Goal: Navigation & Orientation: Find specific page/section

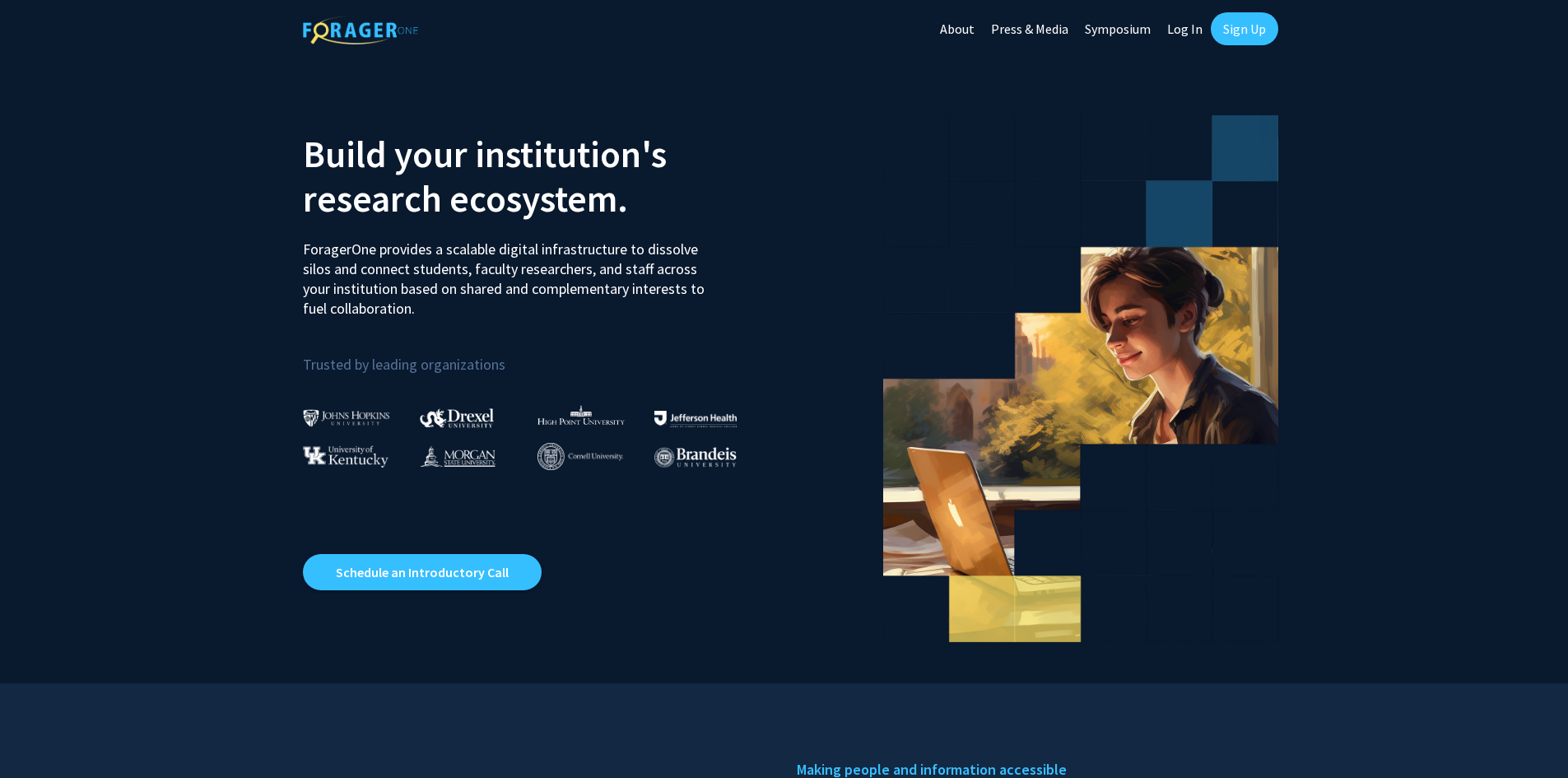
click at [1183, 23] on link "Log In" at bounding box center [1185, 28] width 52 height 58
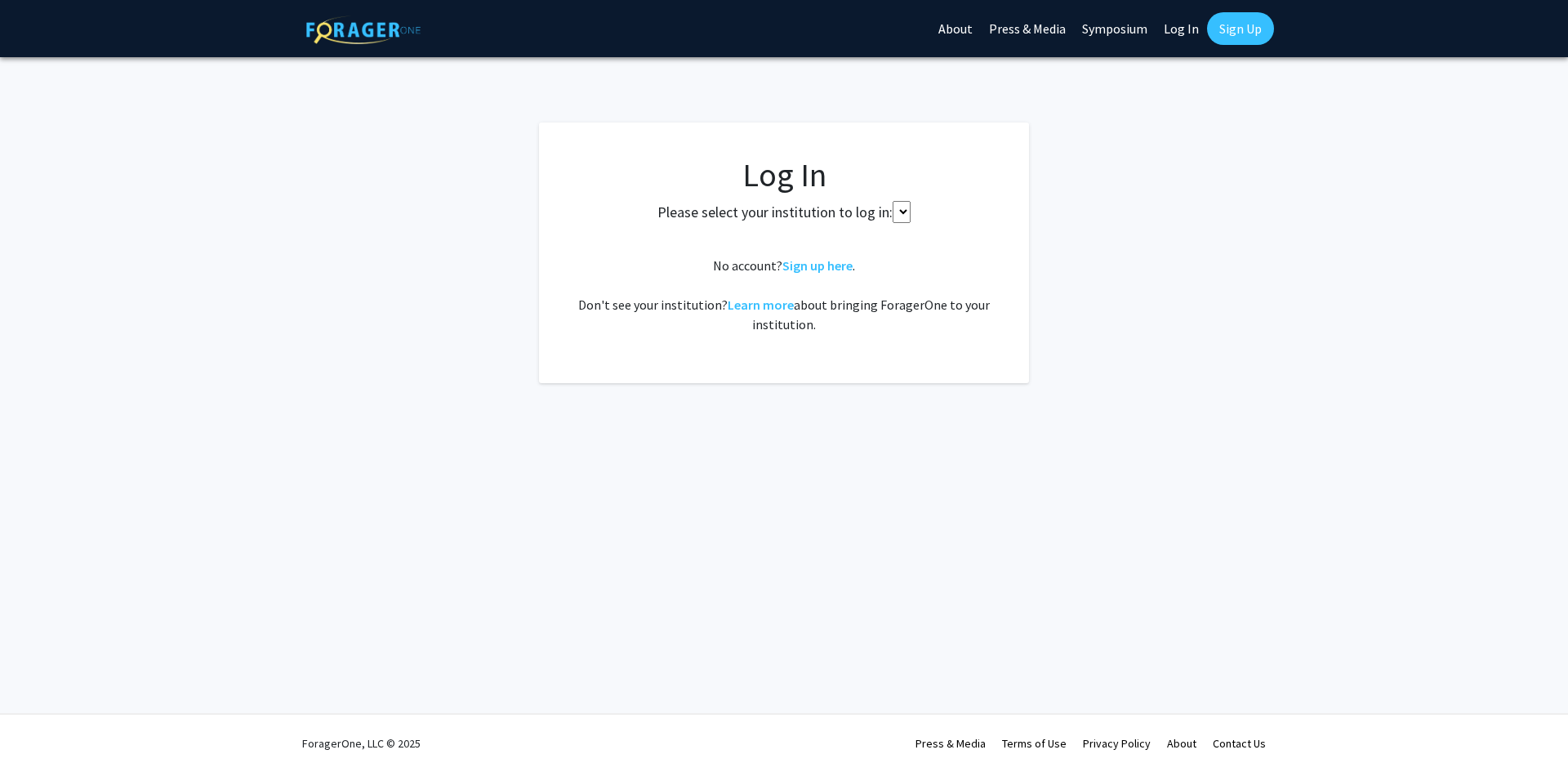
select select
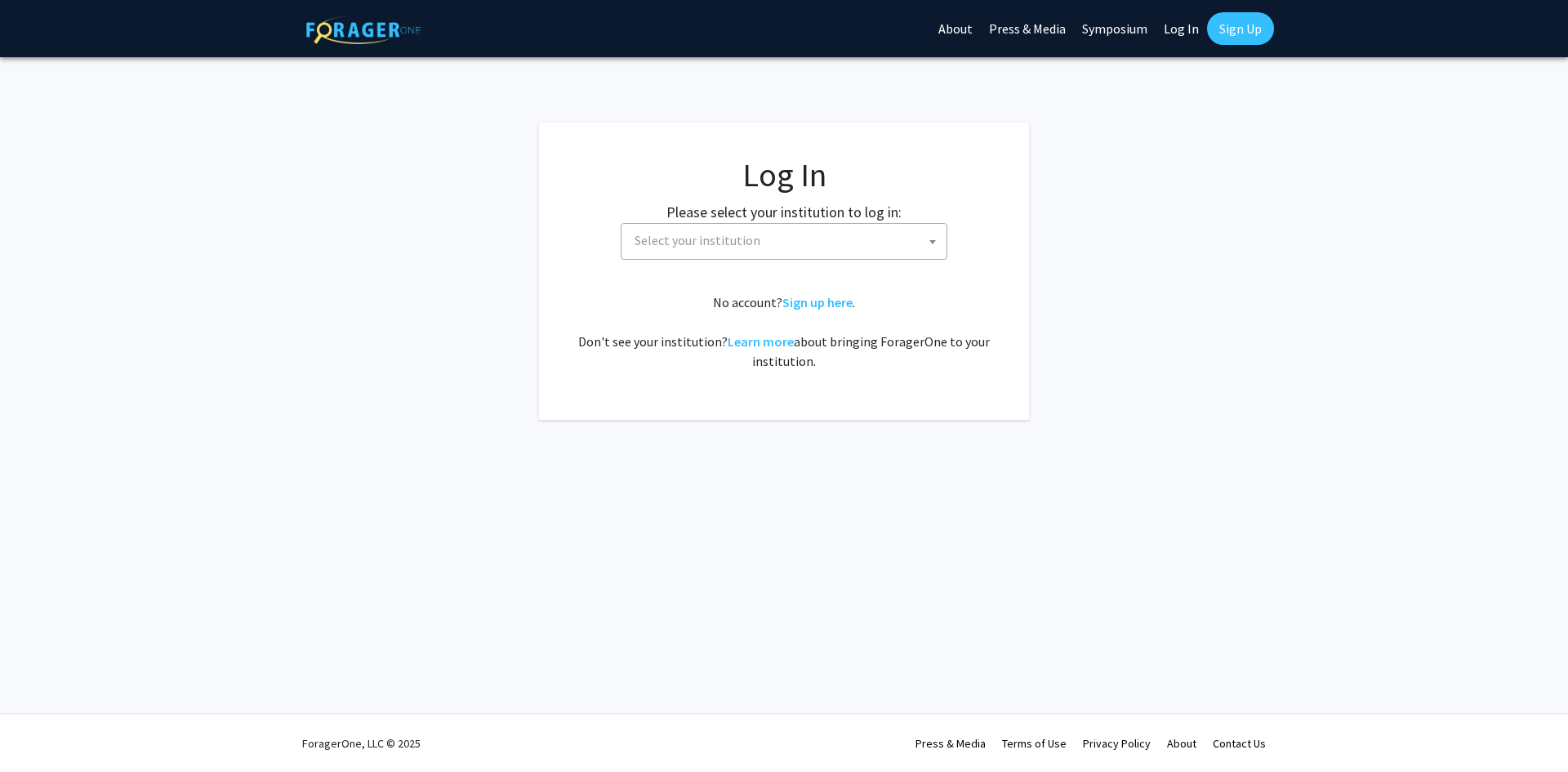
click at [787, 247] on span "Select your institution" at bounding box center [787, 240] width 319 height 33
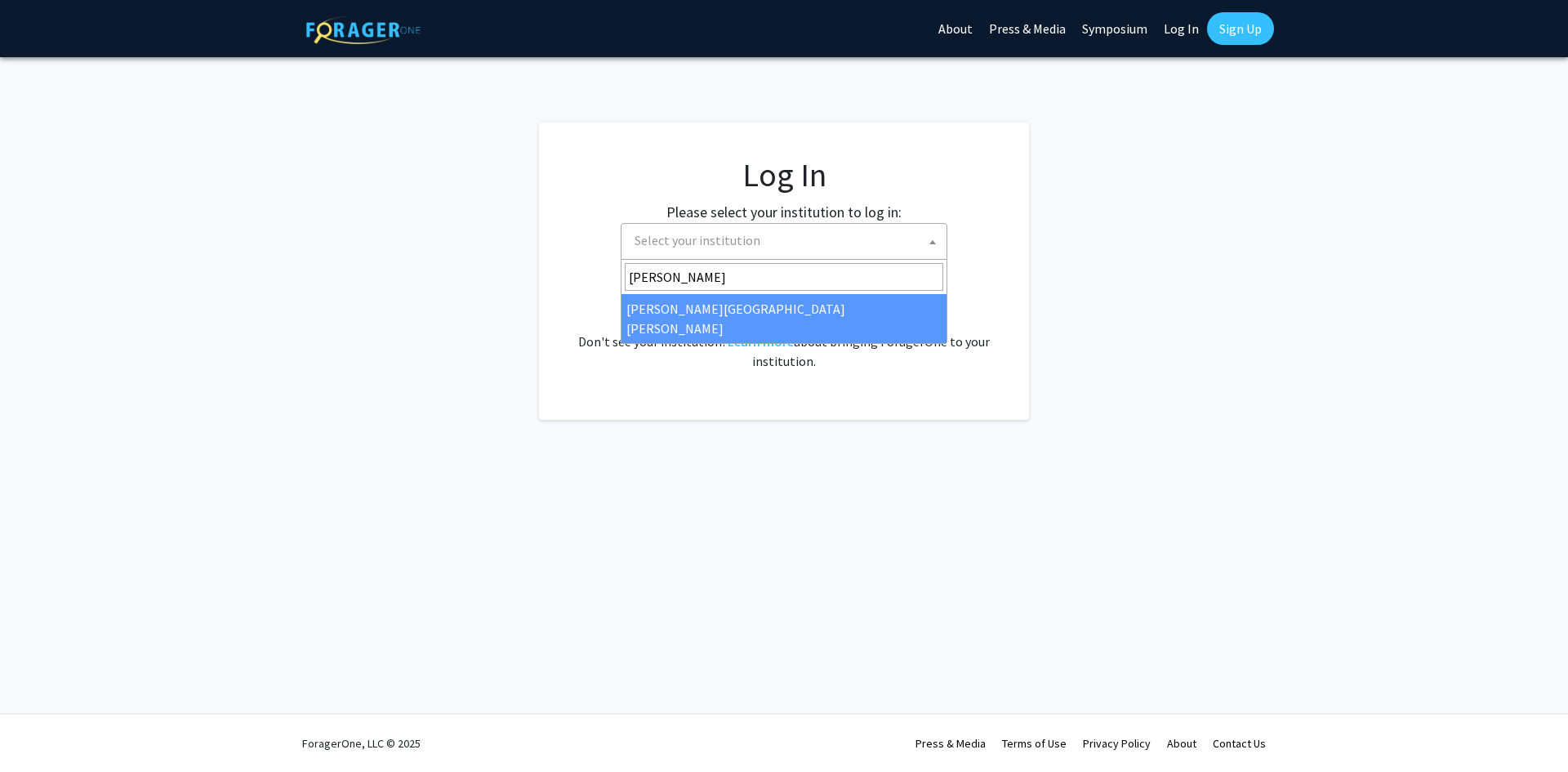
type input "Johns"
select select "1"
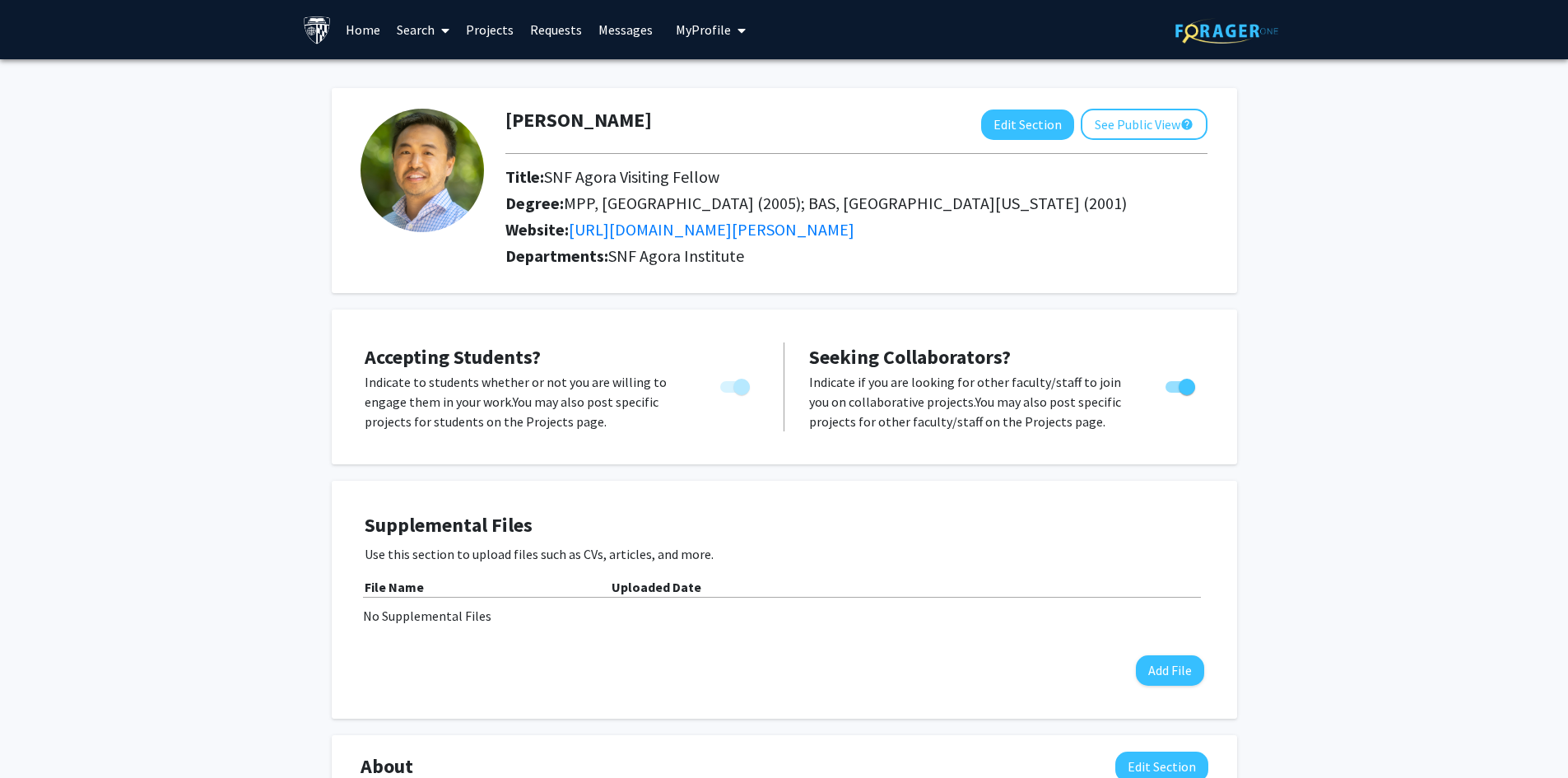
click at [483, 22] on link "Projects" at bounding box center [489, 29] width 65 height 58
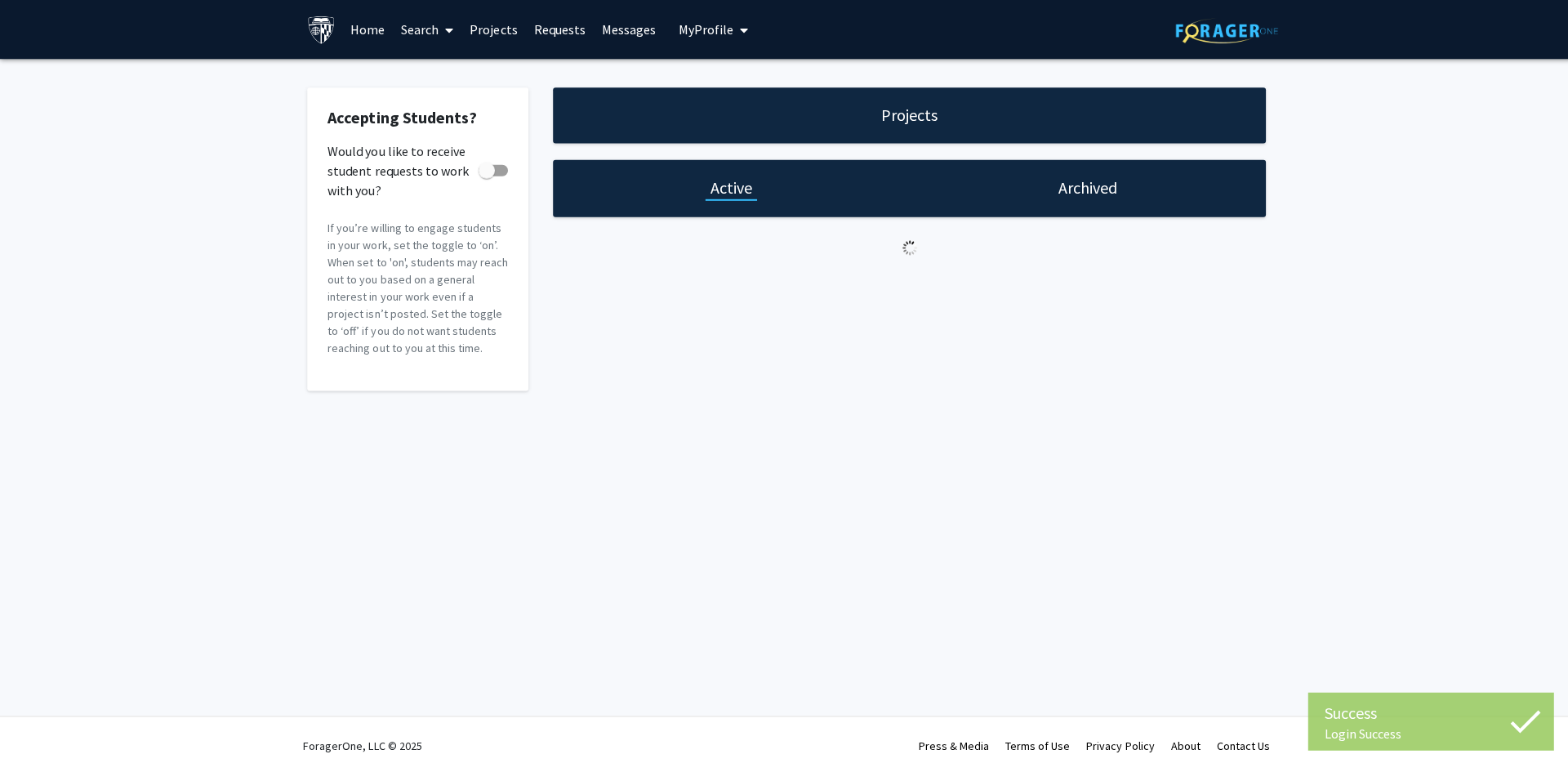
checkbox input "true"
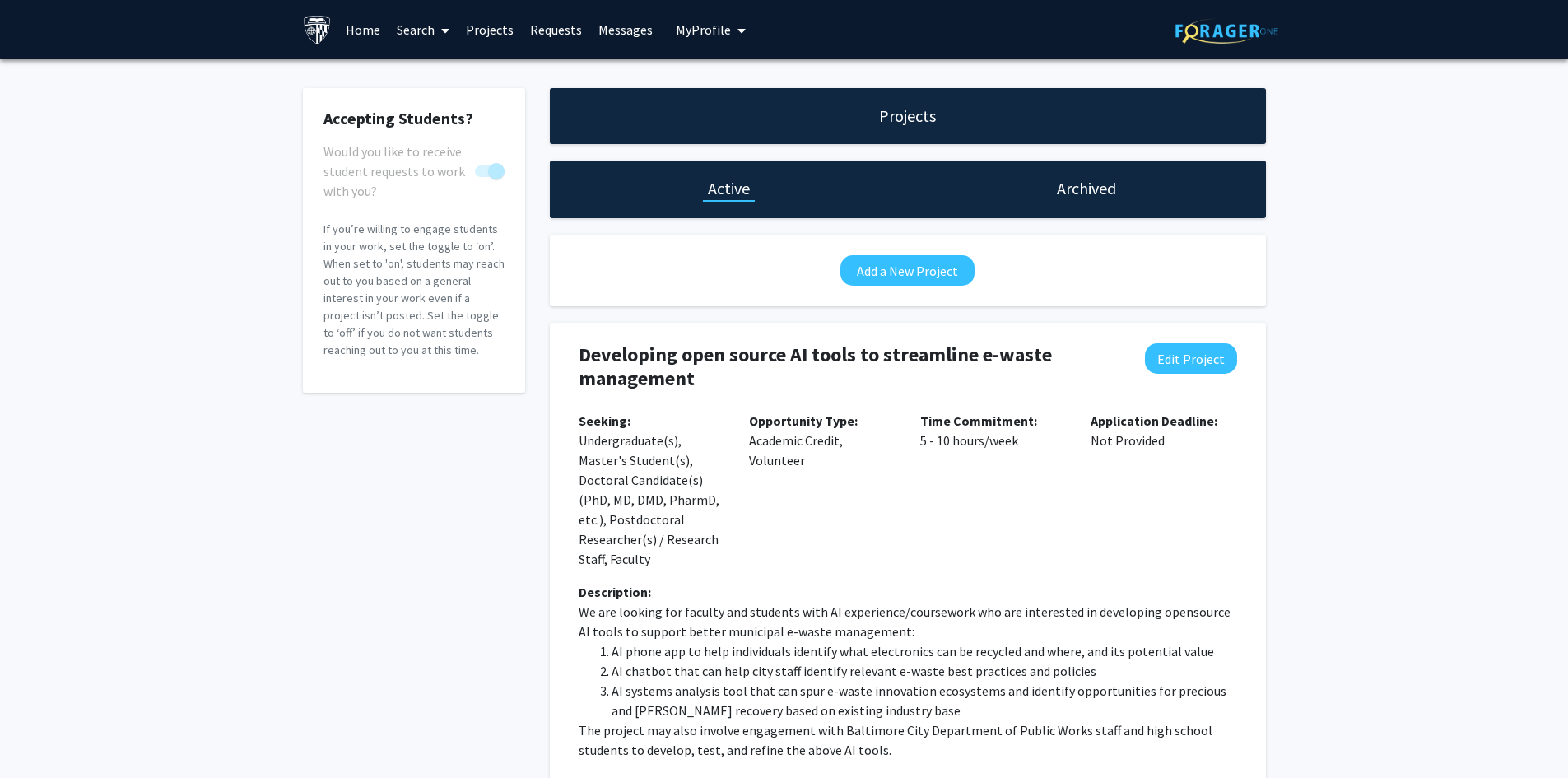
click at [419, 25] on link "Search" at bounding box center [423, 29] width 69 height 58
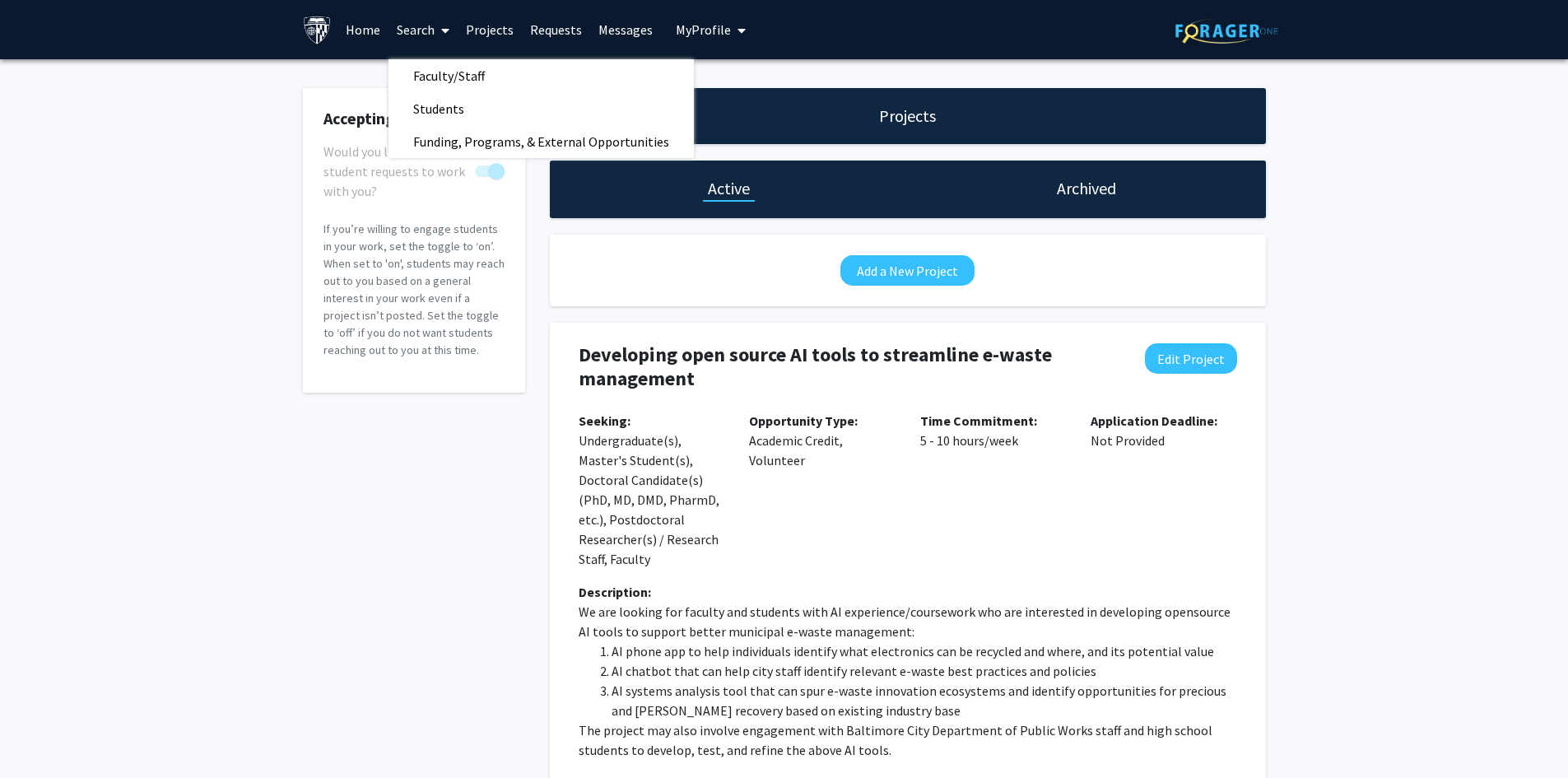
click at [701, 23] on span "My Profile" at bounding box center [703, 29] width 55 height 16
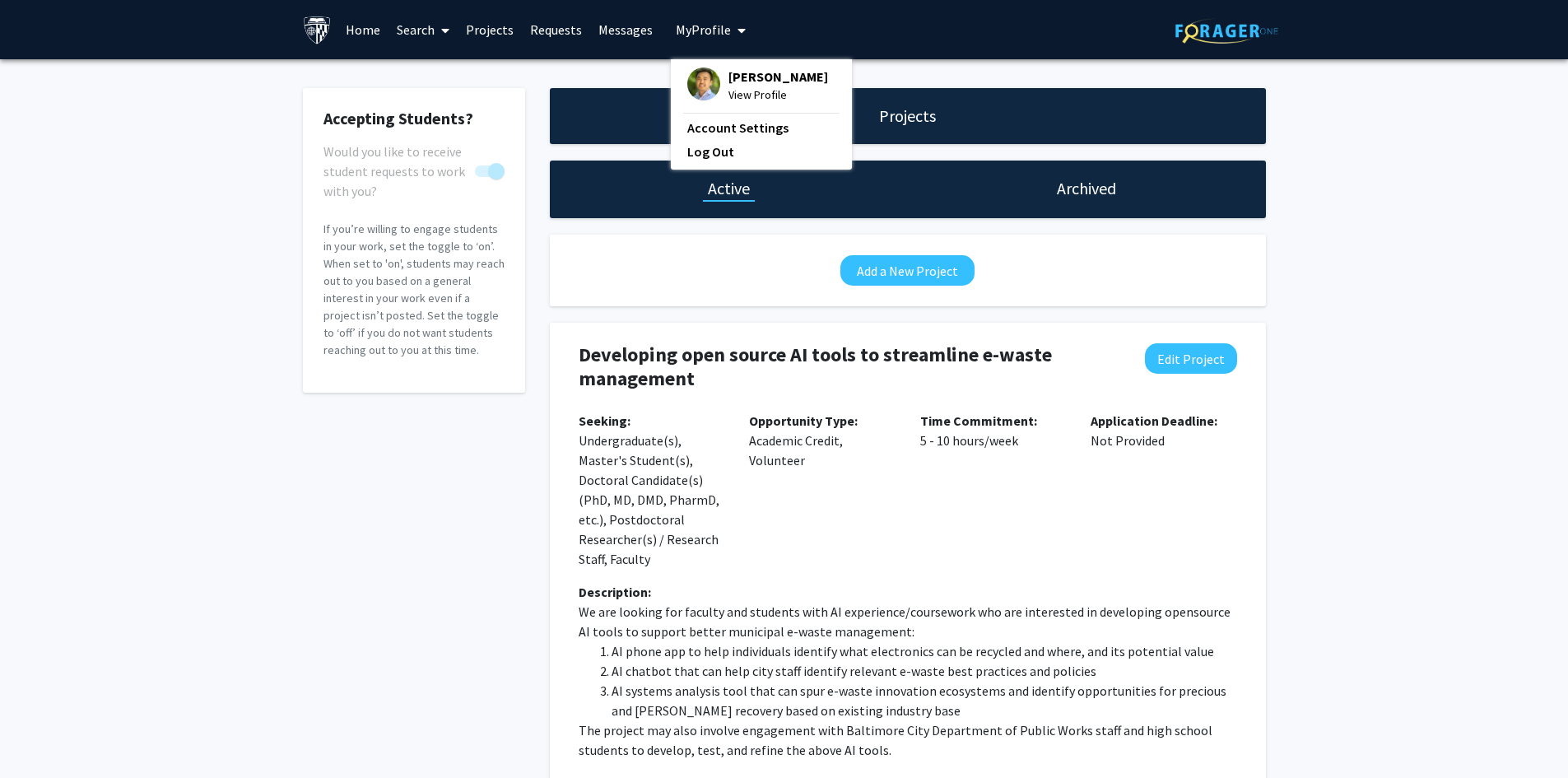
click at [731, 85] on span "View Profile" at bounding box center [779, 94] width 100 height 18
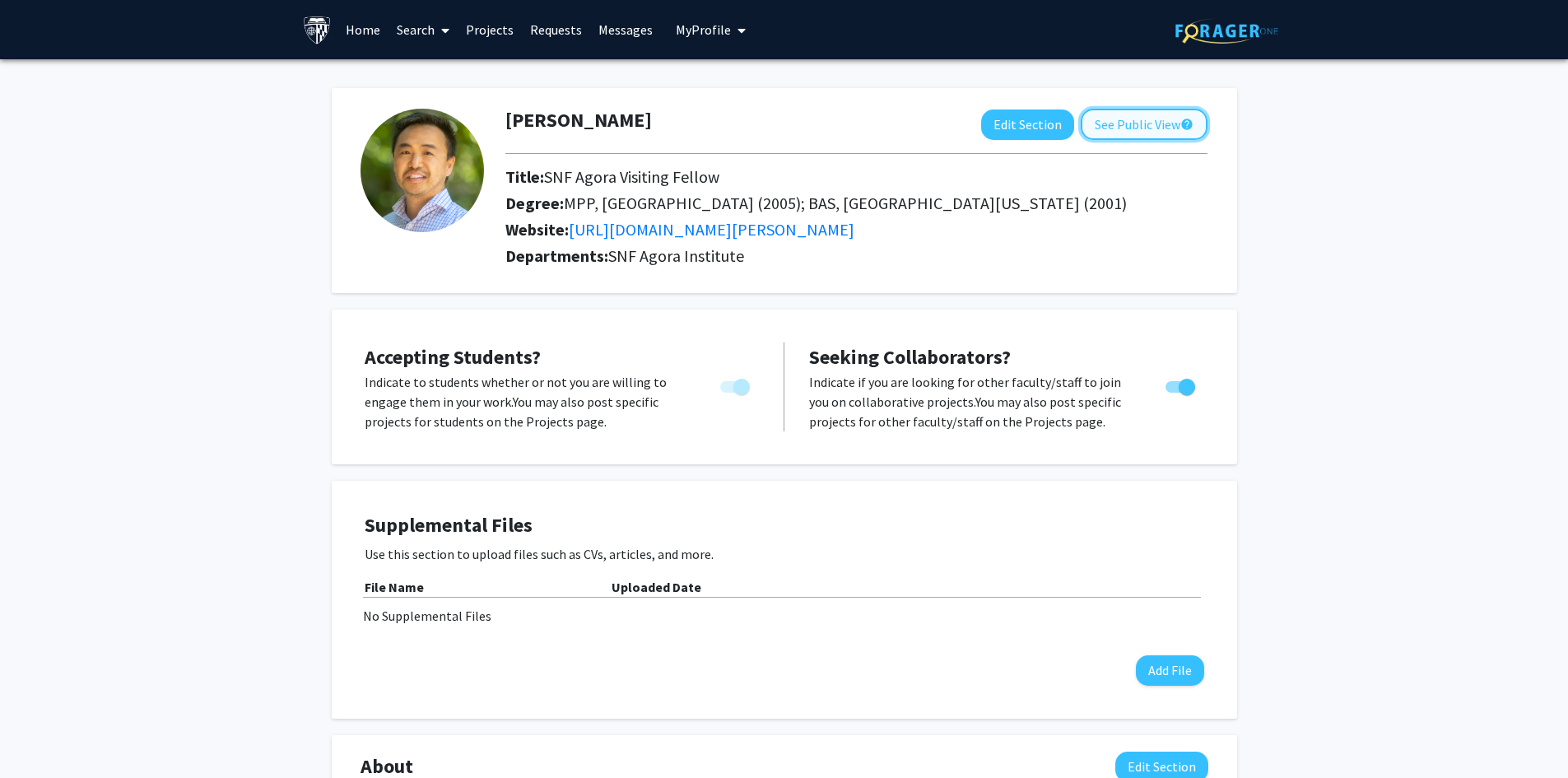
click at [1116, 127] on button "See Public View help" at bounding box center [1144, 124] width 127 height 31
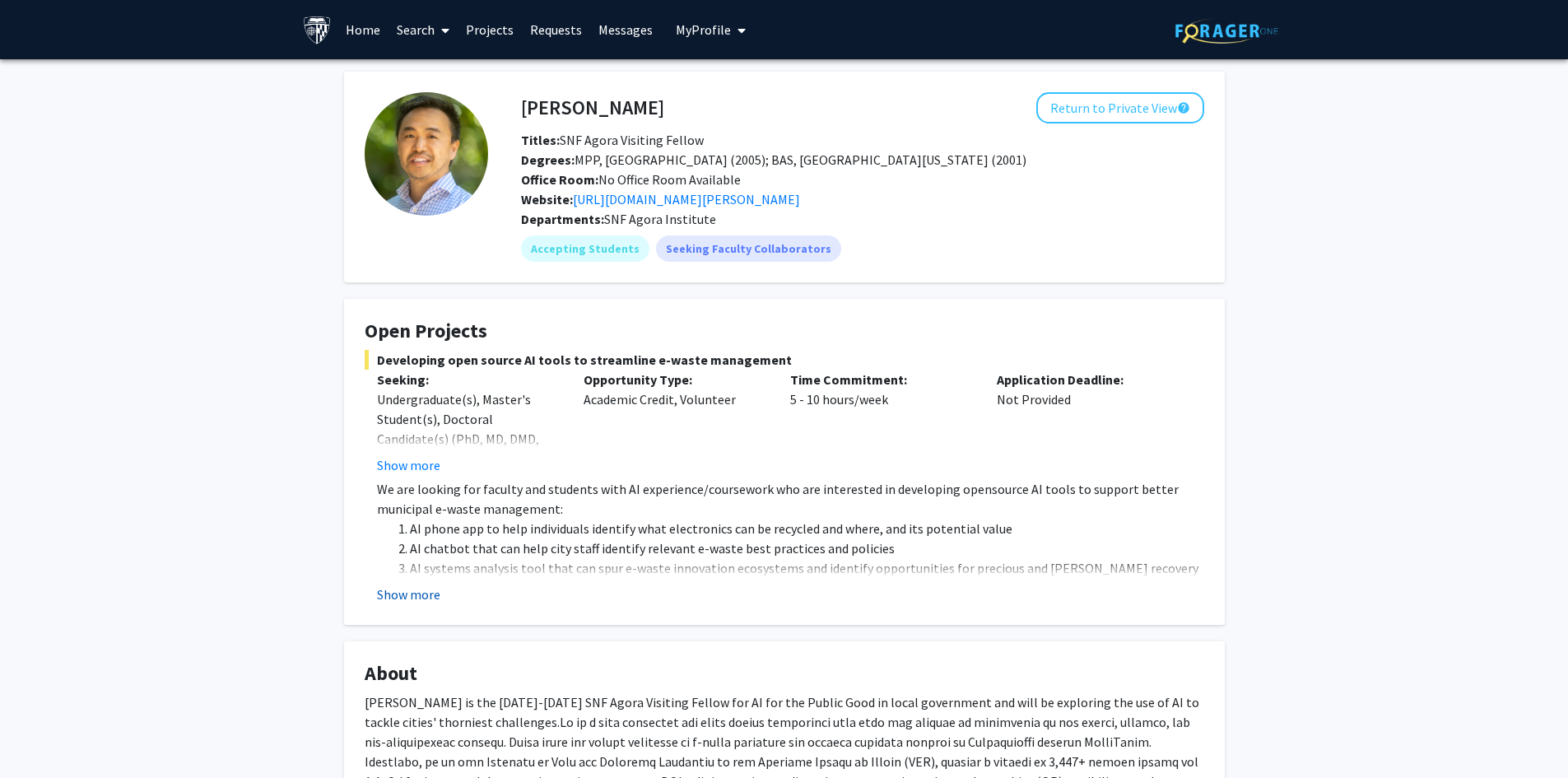
click at [425, 588] on button "Show more" at bounding box center [409, 594] width 64 height 20
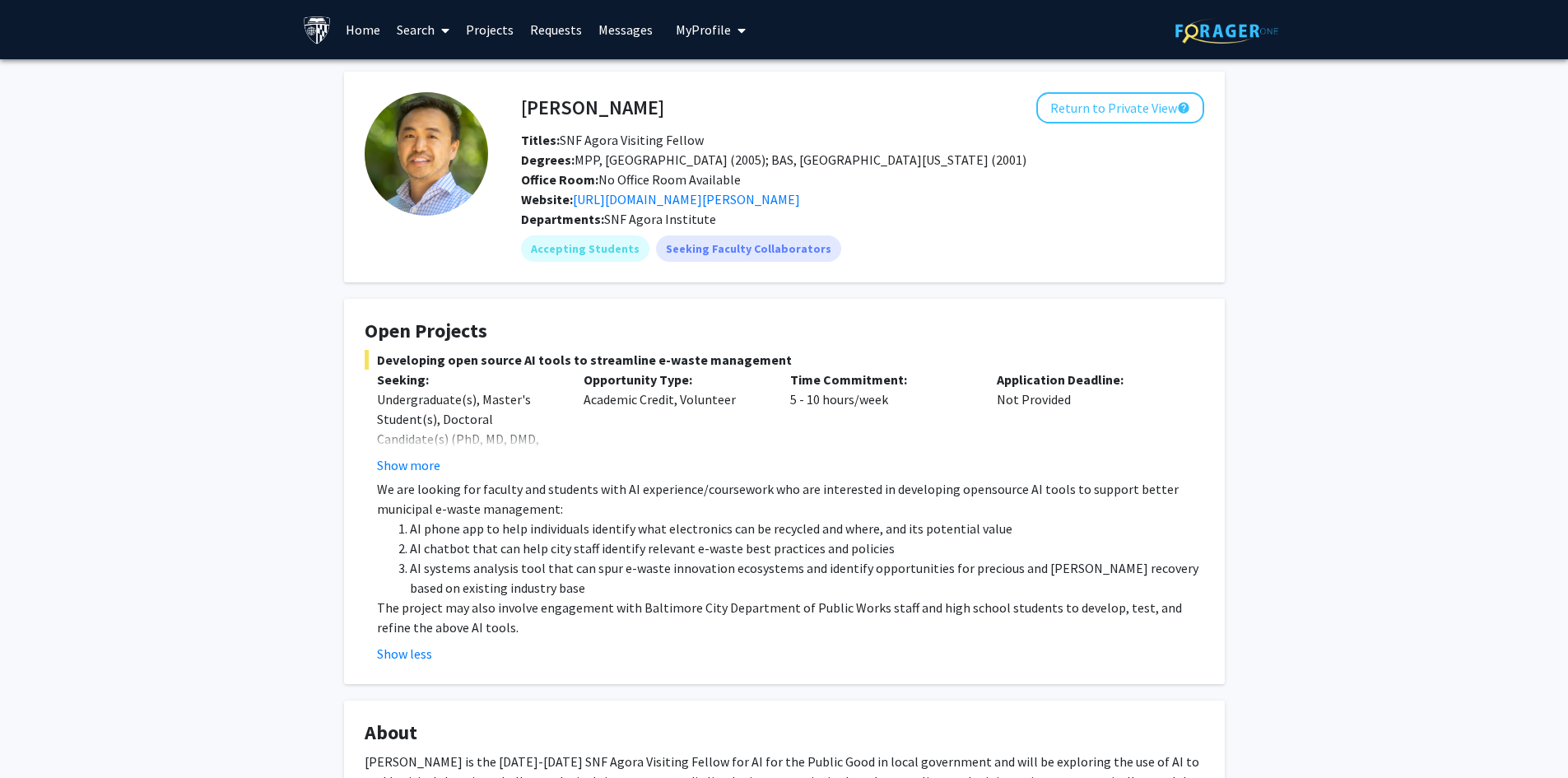
click at [619, 31] on link "Messages" at bounding box center [625, 29] width 71 height 58
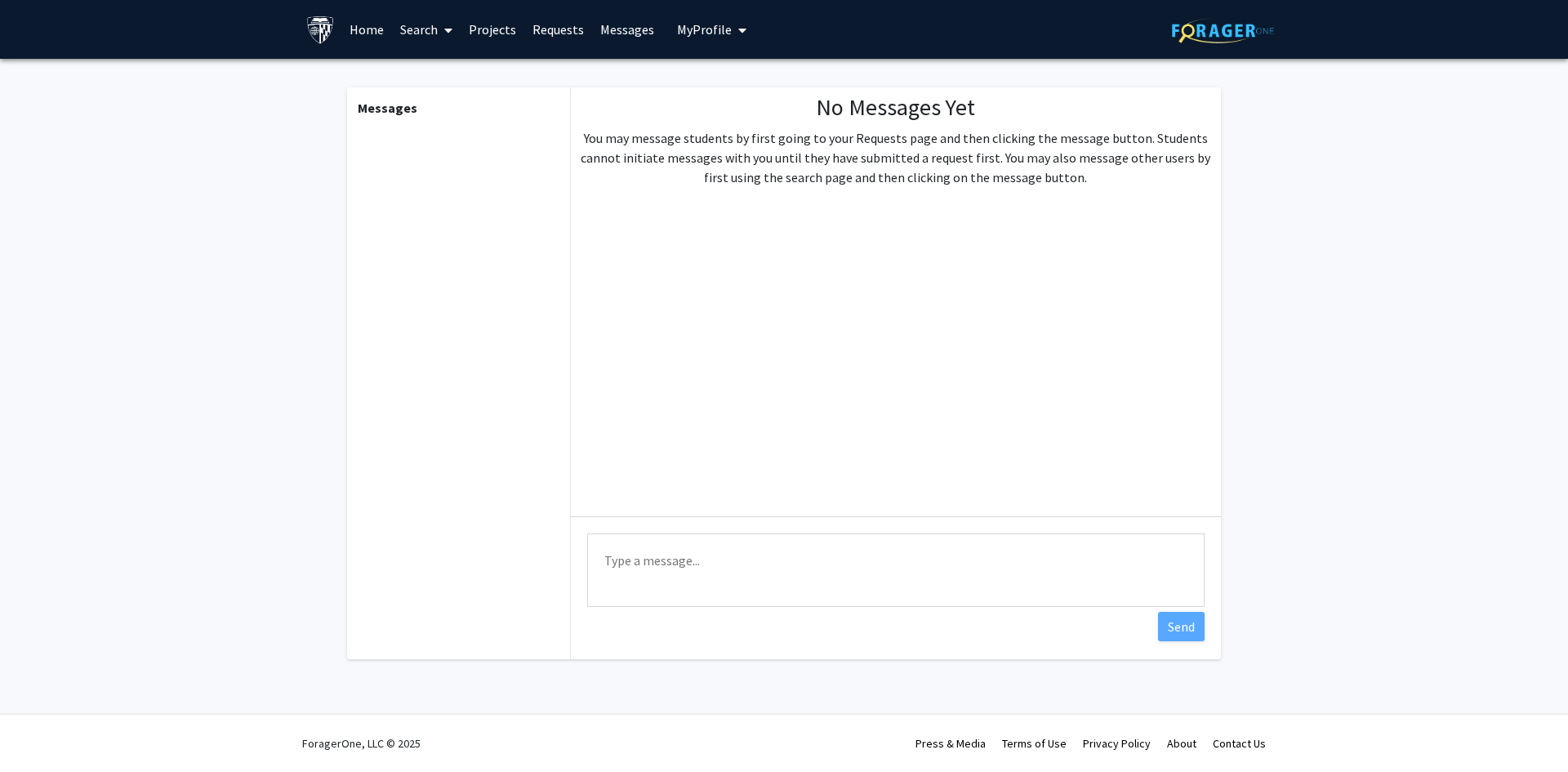
click at [415, 31] on link "Search" at bounding box center [426, 29] width 68 height 57
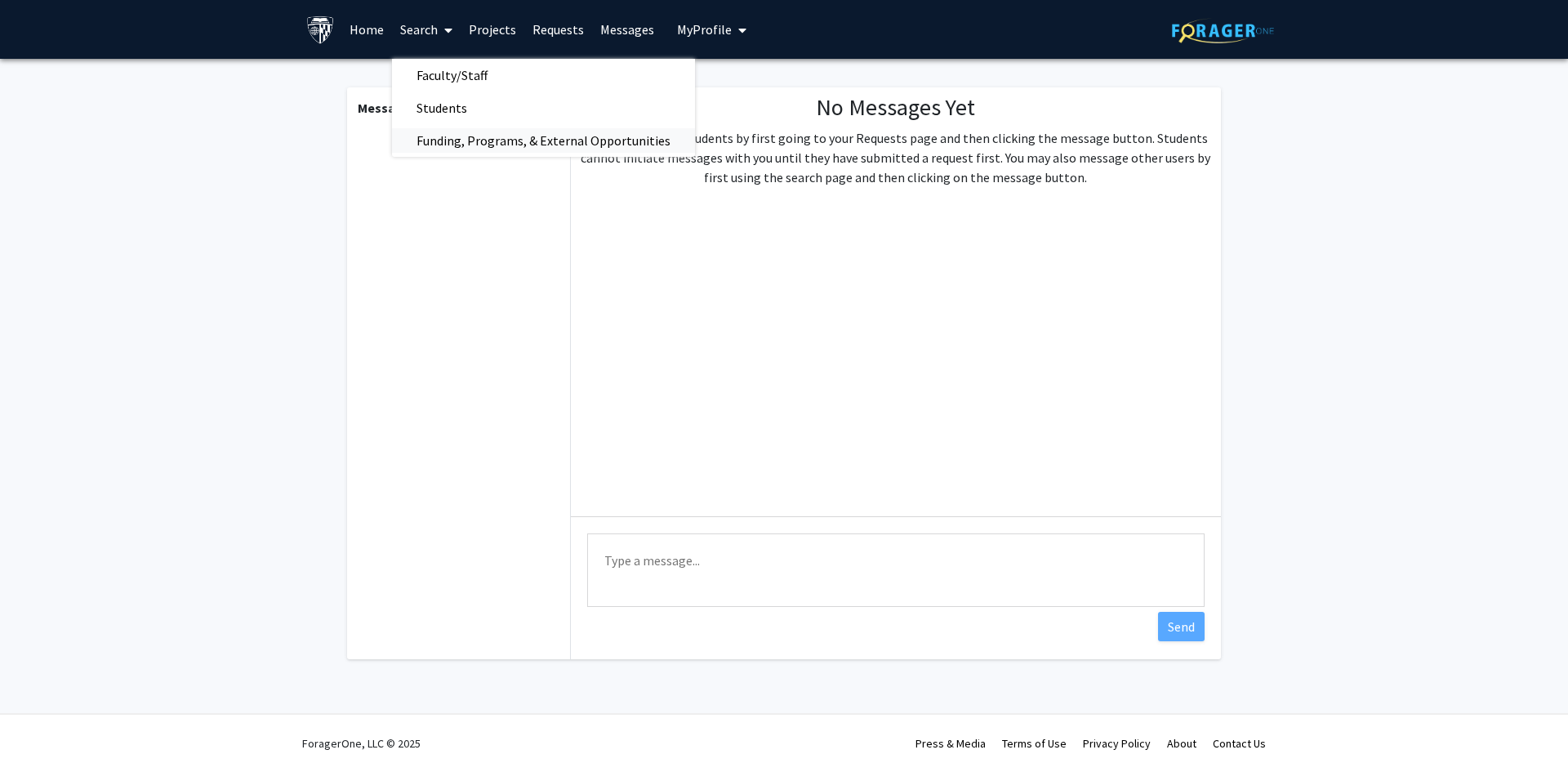
click at [429, 137] on span "Funding, Programs, & External Opportunities" at bounding box center [543, 140] width 302 height 32
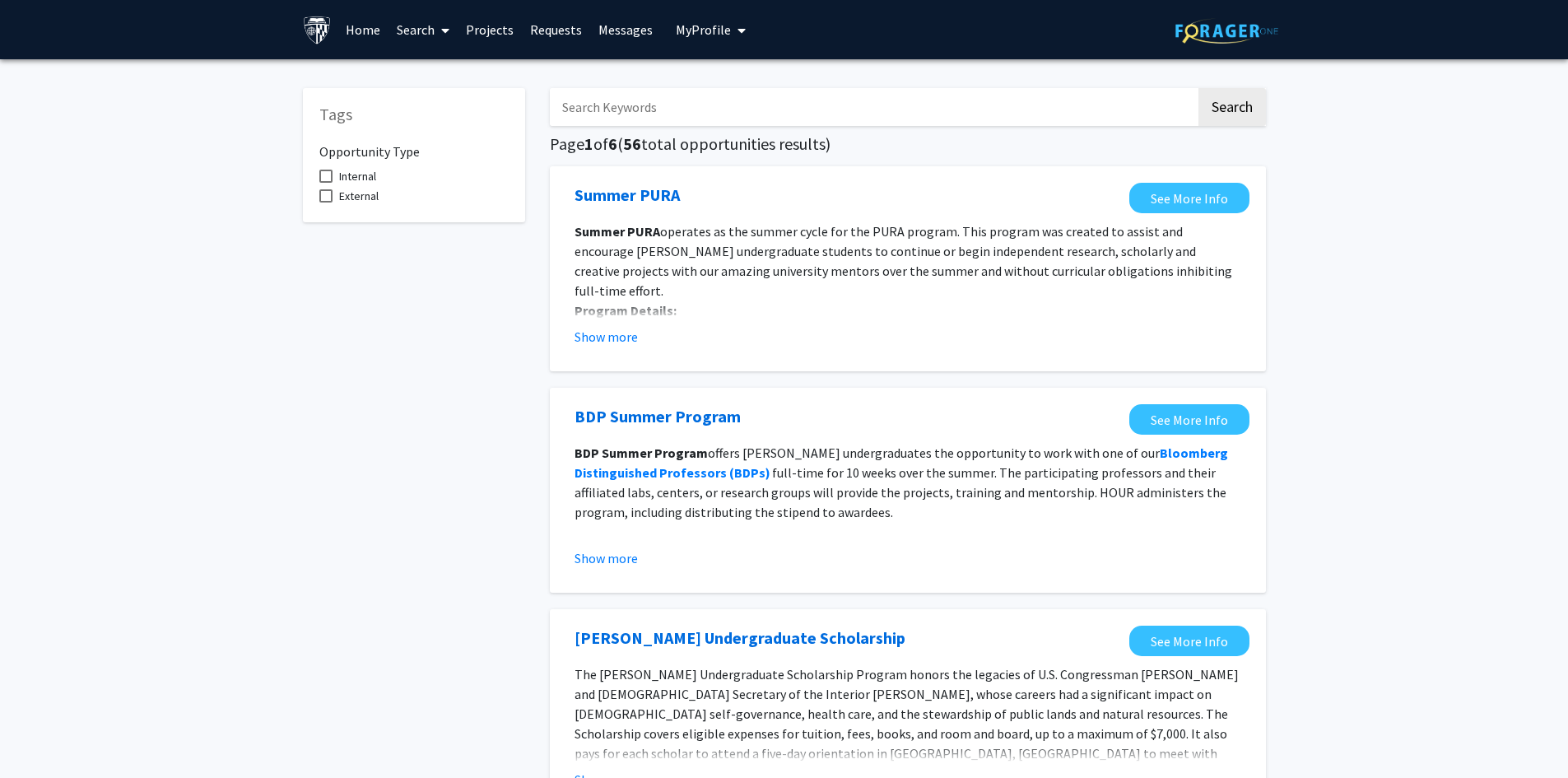
click at [731, 30] on span "My profile dropdown to access profile and logout" at bounding box center [737, 30] width 15 height 58
click at [720, 150] on link "Log Out" at bounding box center [762, 151] width 148 height 20
